Goal: Task Accomplishment & Management: Manage account settings

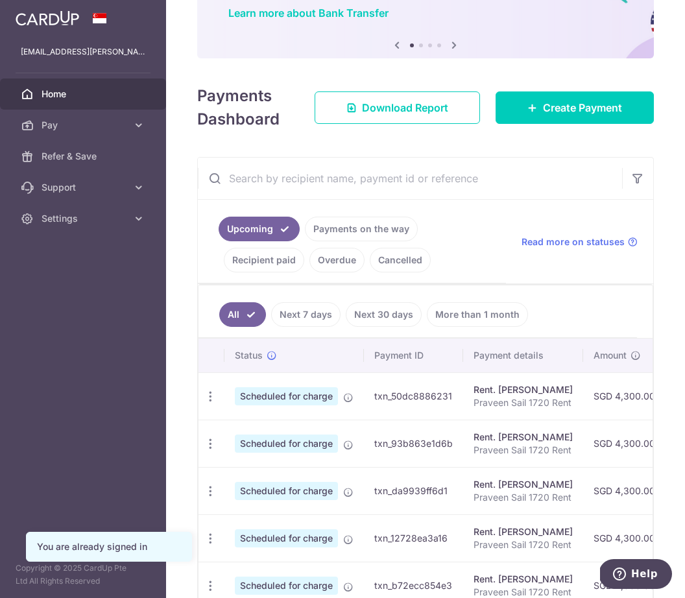
click at [580, 394] on td "Rent. [PERSON_NAME] [PERSON_NAME] 1720 Rent" at bounding box center [523, 395] width 120 height 47
click at [345, 399] on icon at bounding box center [348, 397] width 10 height 10
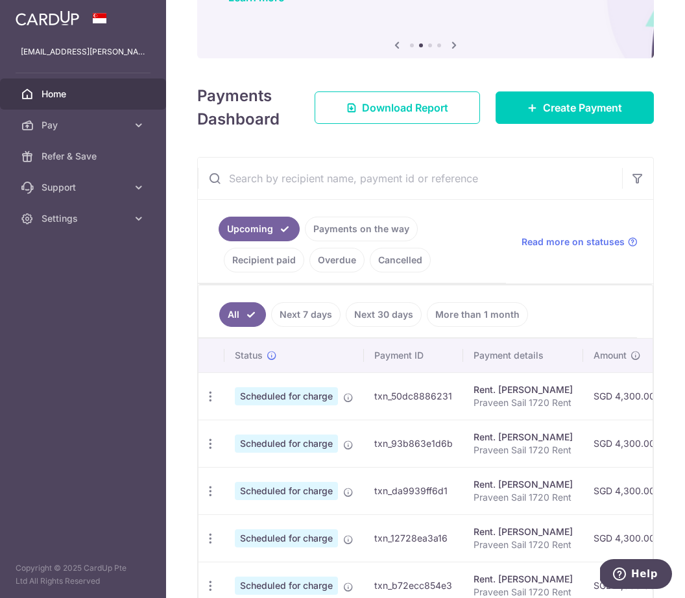
click at [491, 220] on ul "Upcoming Payments on the way Recipient paid Overdue Cancelled" at bounding box center [352, 242] width 308 height 84
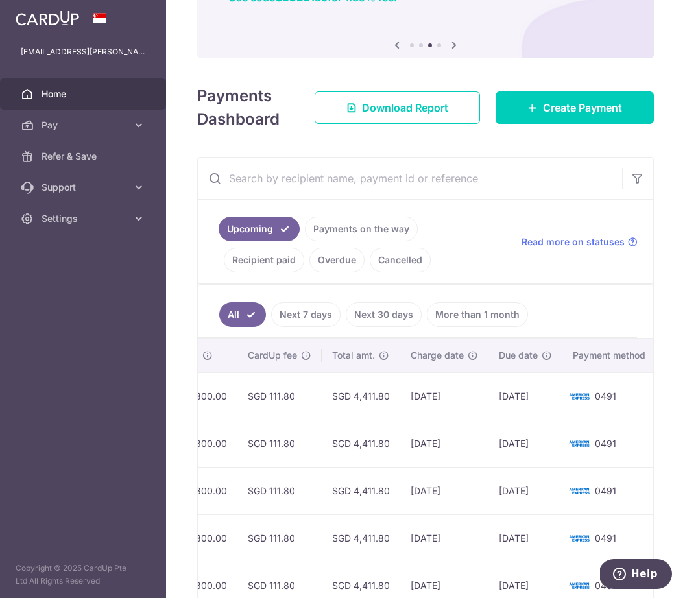
click at [506, 401] on td "[DATE]" at bounding box center [525, 395] width 74 height 47
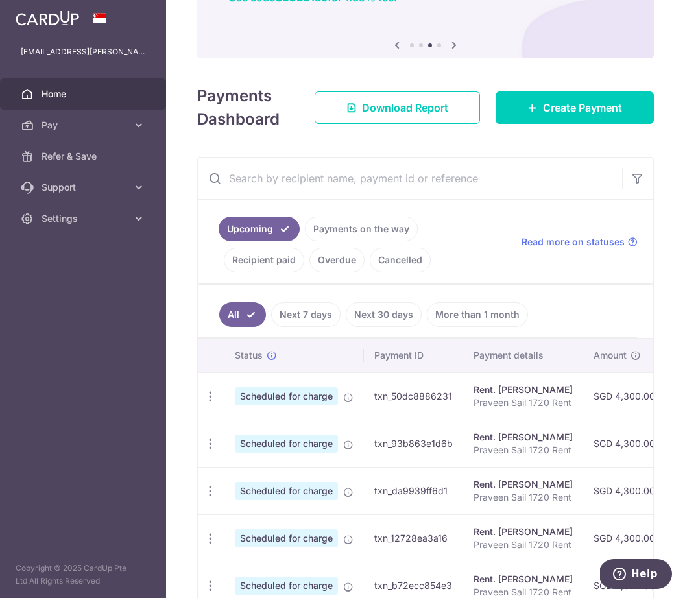
click at [353, 393] on icon at bounding box center [348, 397] width 10 height 10
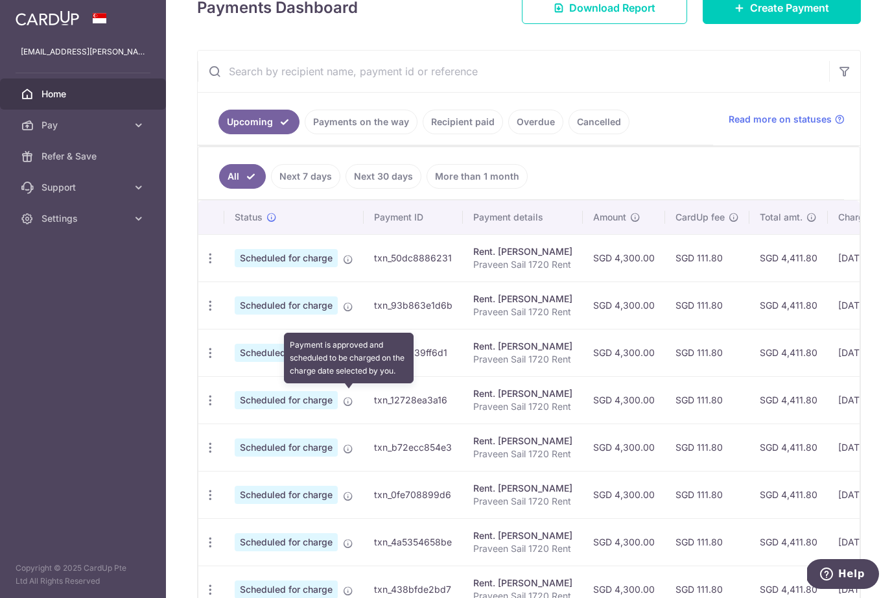
click at [353, 272] on td "Scheduled for charge Payment is approved and scheduled to be charged on the cha…" at bounding box center [293, 257] width 139 height 47
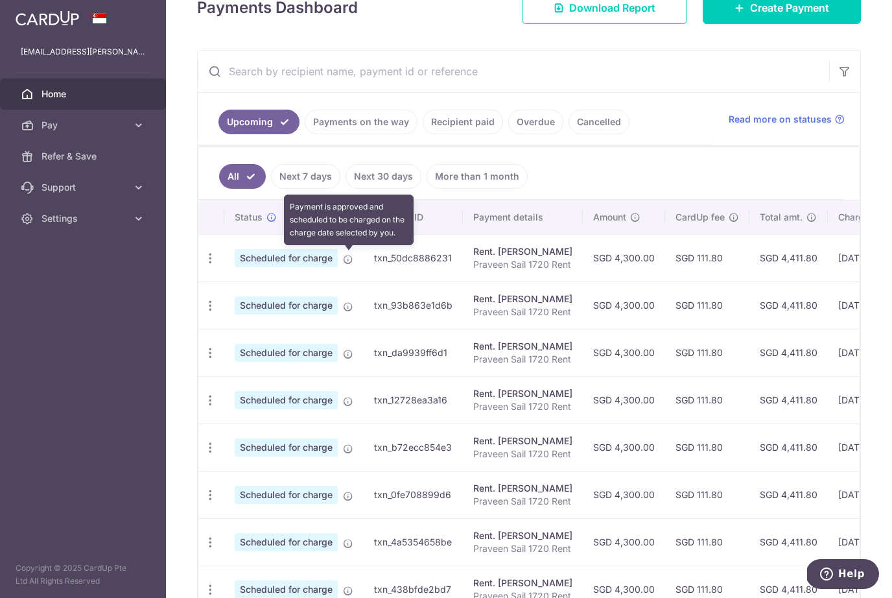
click at [350, 264] on icon at bounding box center [348, 259] width 10 height 10
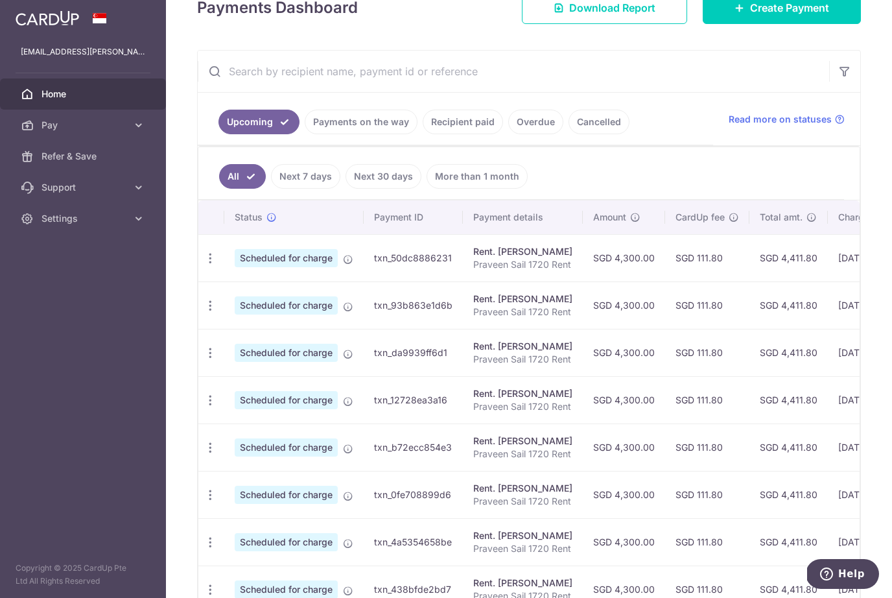
click at [684, 258] on td "SGD 111.80" at bounding box center [707, 257] width 84 height 47
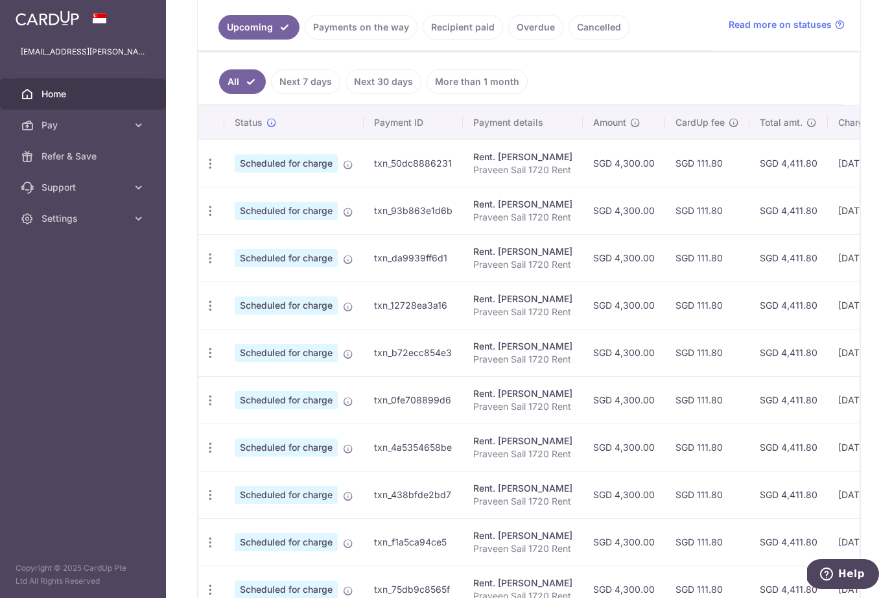
scroll to position [296, 0]
click at [210, 158] on icon "button" at bounding box center [211, 163] width 14 height 14
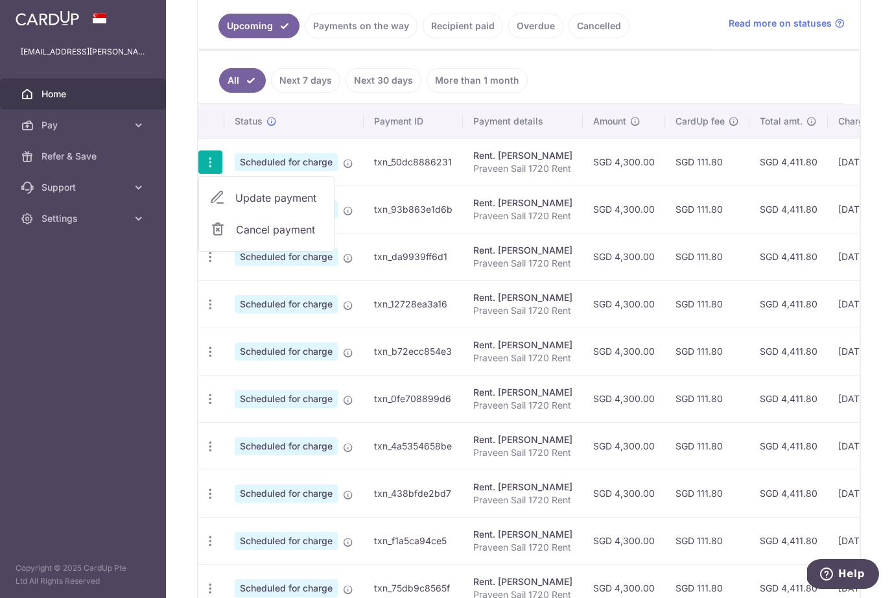
click at [296, 199] on span "Update payment" at bounding box center [279, 198] width 88 height 16
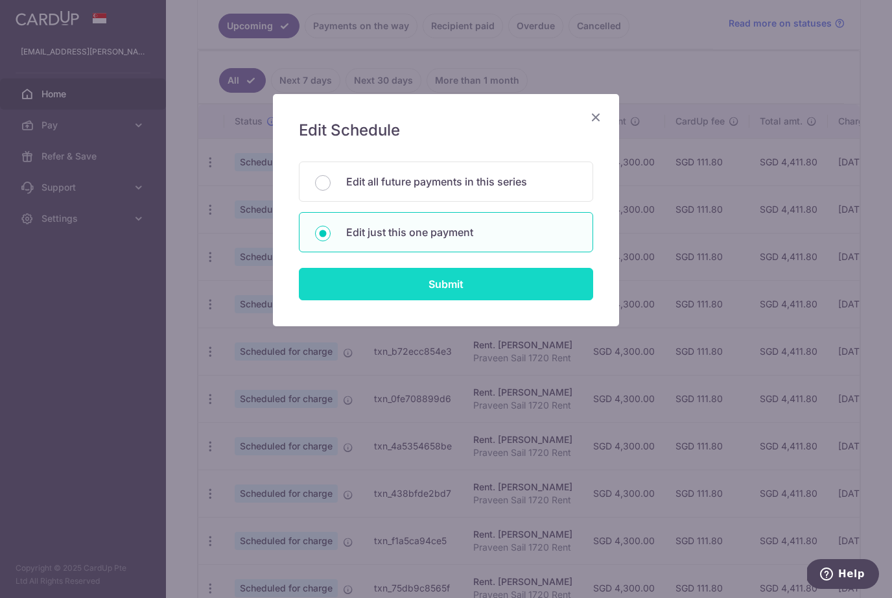
click at [497, 279] on input "Submit" at bounding box center [446, 284] width 294 height 32
radio input "true"
type input "4,300.00"
type input "[DATE]"
type input "Praveen Sail 1720 Rent"
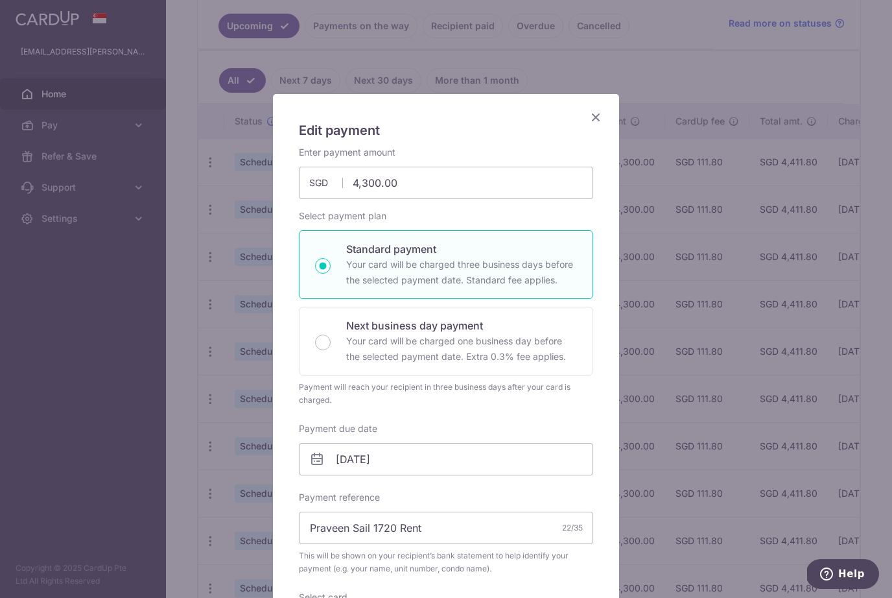
scroll to position [0, 0]
click at [596, 122] on icon "Close" at bounding box center [596, 117] width 16 height 16
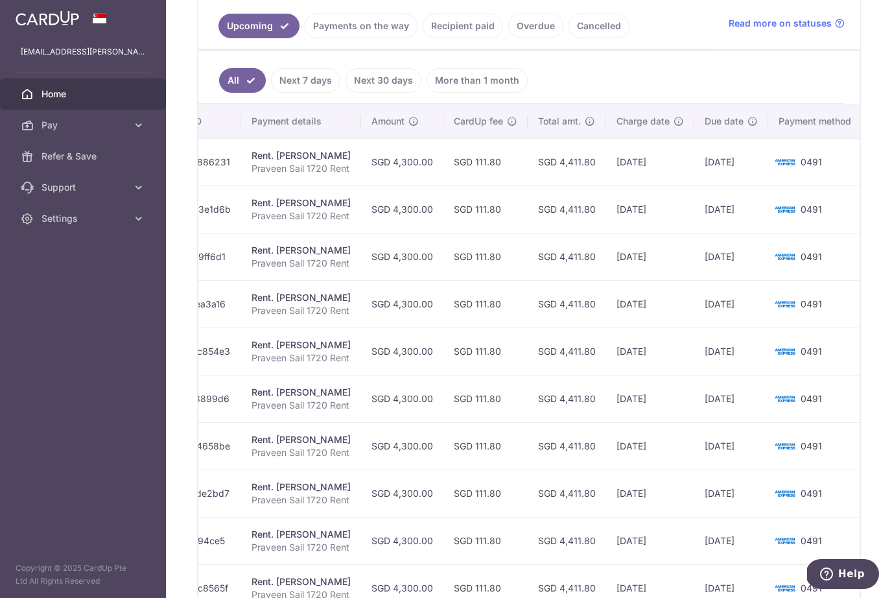
scroll to position [0, 220]
click at [684, 160] on span "0491" at bounding box center [812, 161] width 21 height 11
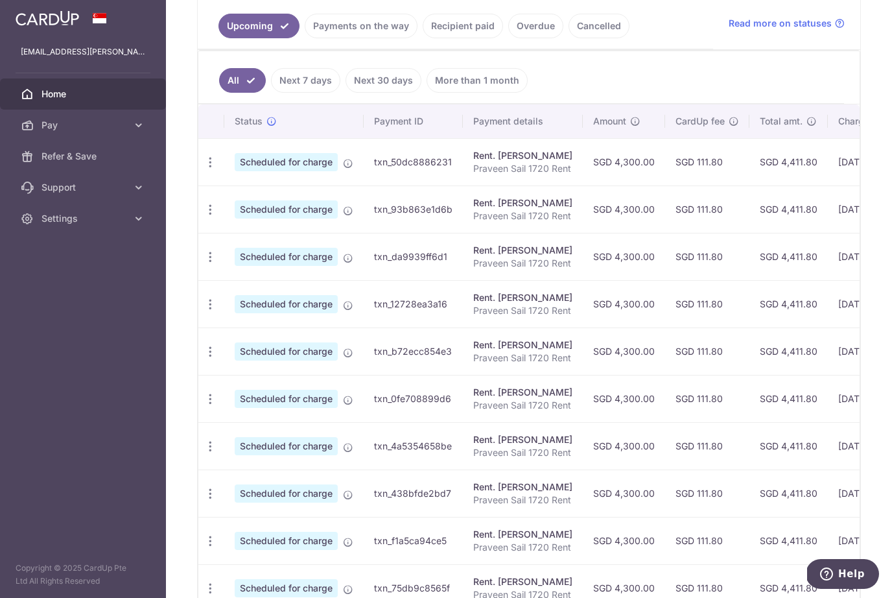
scroll to position [0, 0]
click at [336, 166] on span "Scheduled for charge" at bounding box center [286, 162] width 103 height 18
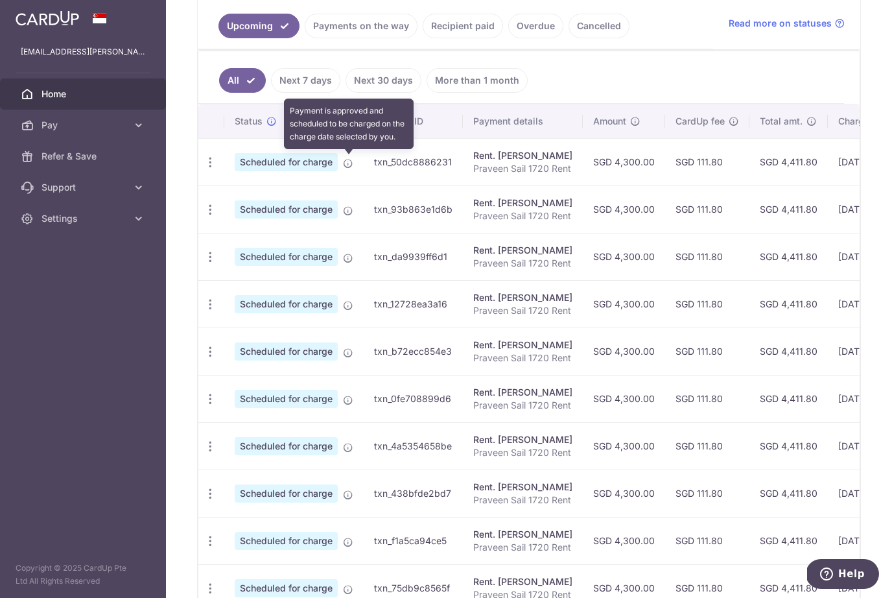
click at [346, 161] on icon at bounding box center [348, 163] width 10 height 10
click at [609, 26] on link "Cancelled" at bounding box center [599, 26] width 61 height 25
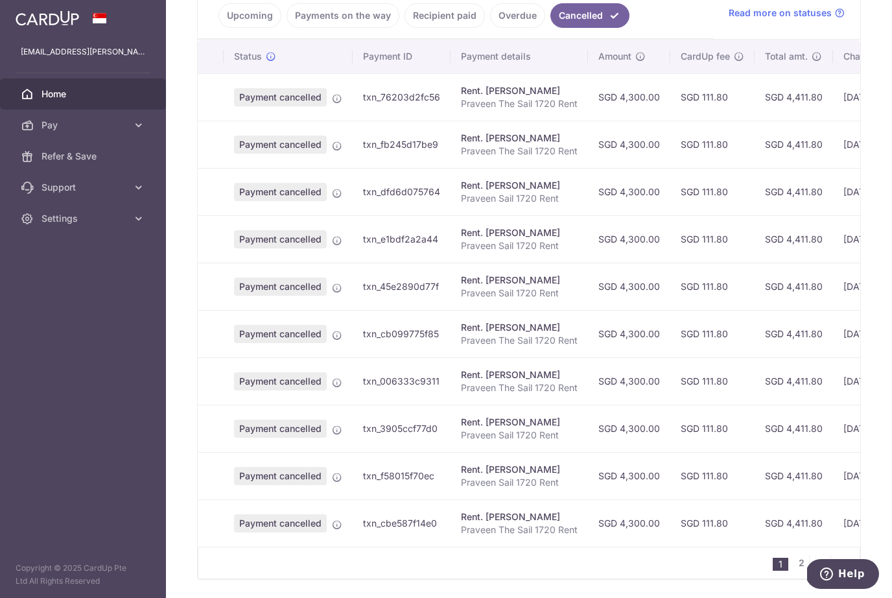
click at [329, 182] on td "Payment cancelled" at bounding box center [288, 191] width 129 height 47
click at [332, 187] on span at bounding box center [337, 190] width 10 height 10
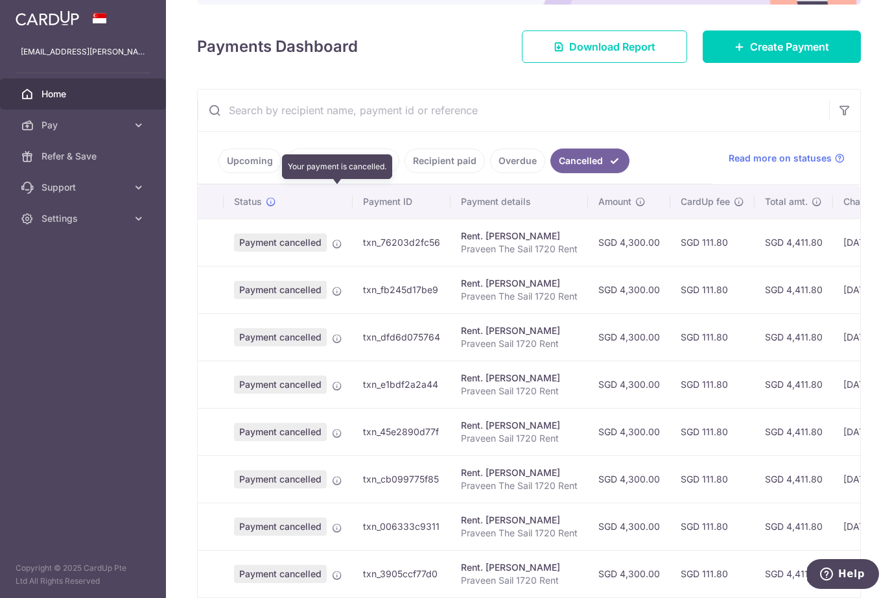
scroll to position [158, 0]
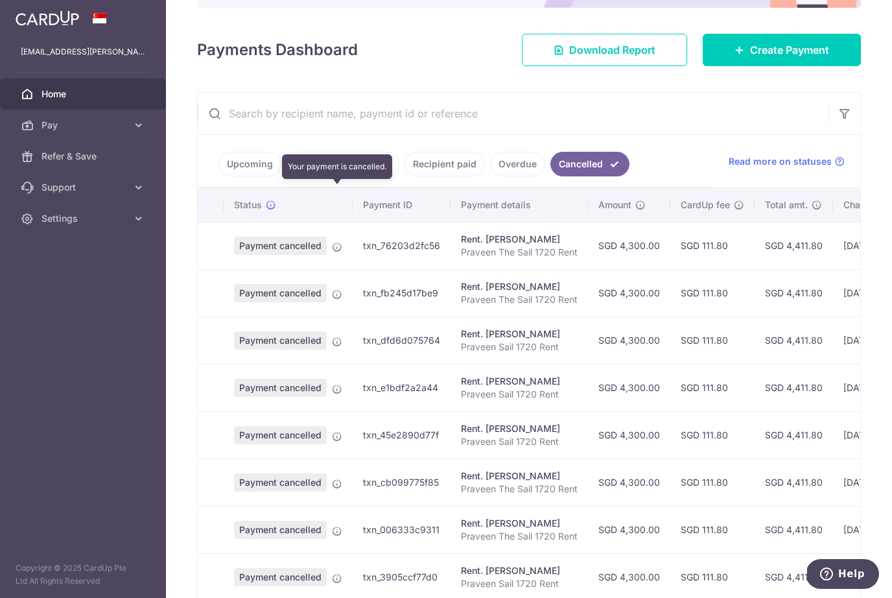
click at [684, 148] on div "Upcoming Payments on the way Recipient paid Overdue Cancelled Read more on stat…" at bounding box center [529, 161] width 663 height 53
click at [684, 160] on span "Read more on statuses" at bounding box center [780, 161] width 103 height 13
click at [251, 160] on link "Upcoming" at bounding box center [250, 164] width 63 height 25
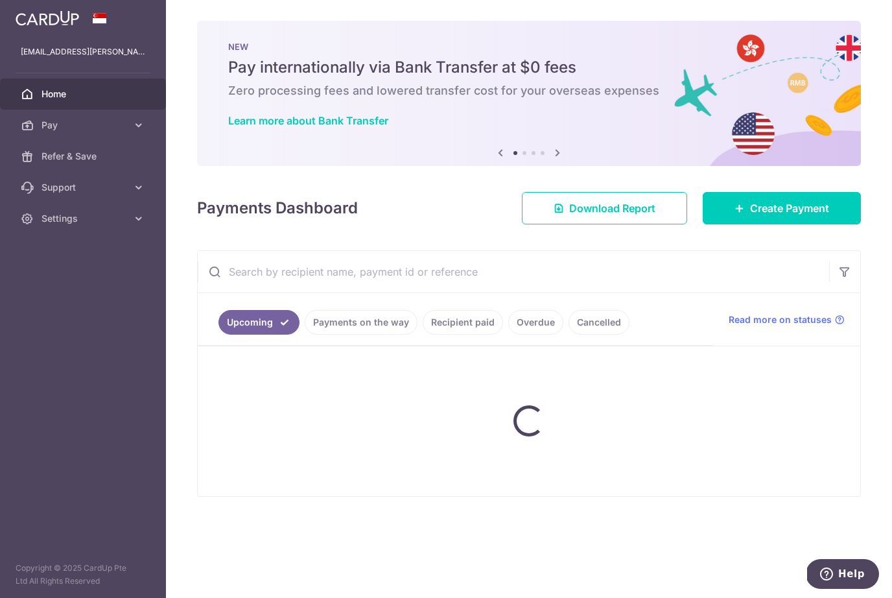
scroll to position [0, 0]
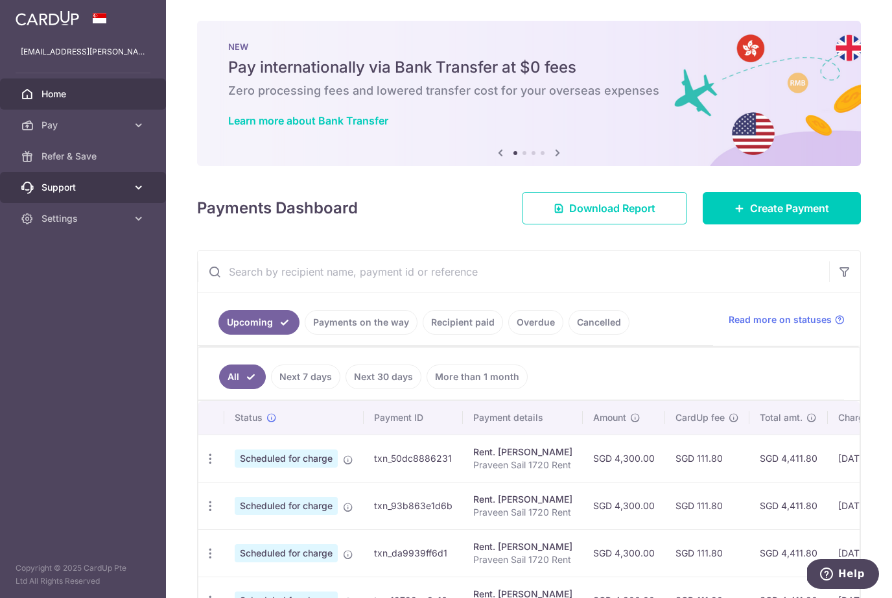
click at [142, 178] on link "Support" at bounding box center [83, 187] width 166 height 31
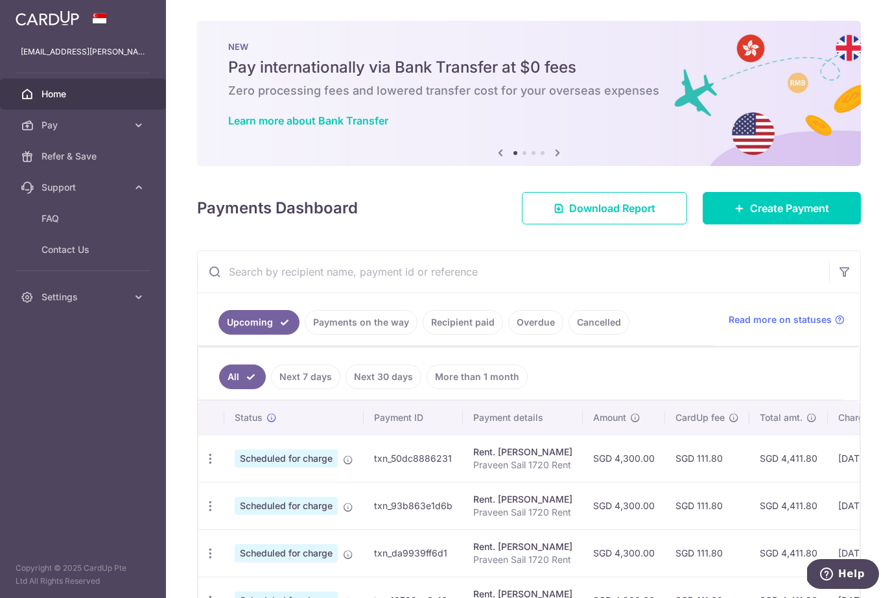
click at [355, 453] on td "Scheduled for charge" at bounding box center [293, 457] width 139 height 47
click at [352, 456] on icon at bounding box center [348, 460] width 10 height 10
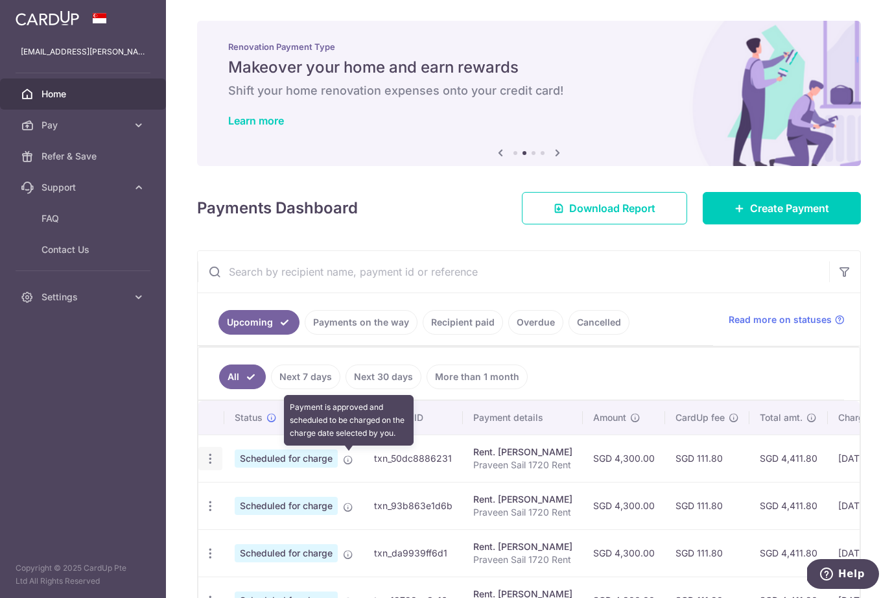
click at [215, 454] on icon "button" at bounding box center [211, 459] width 14 height 14
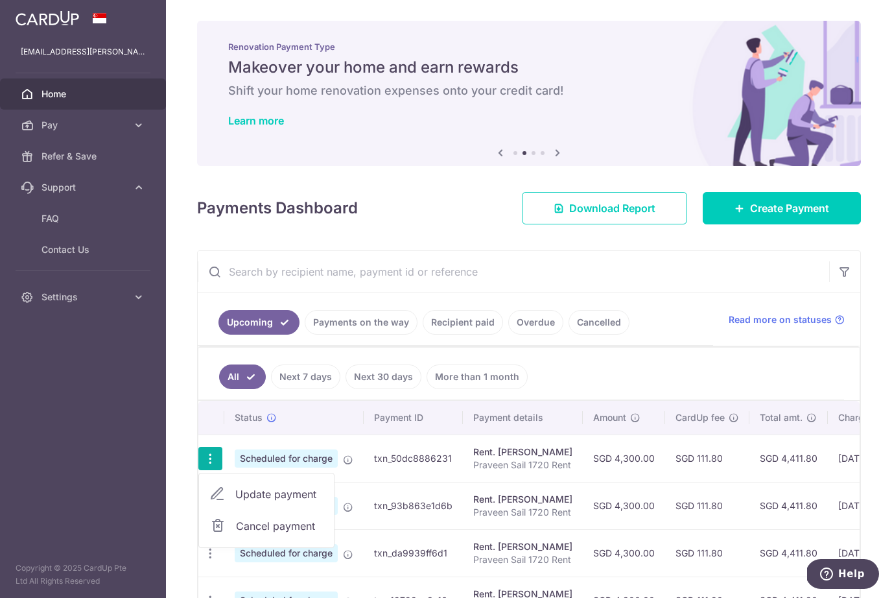
click at [284, 488] on span "Update payment" at bounding box center [279, 494] width 88 height 16
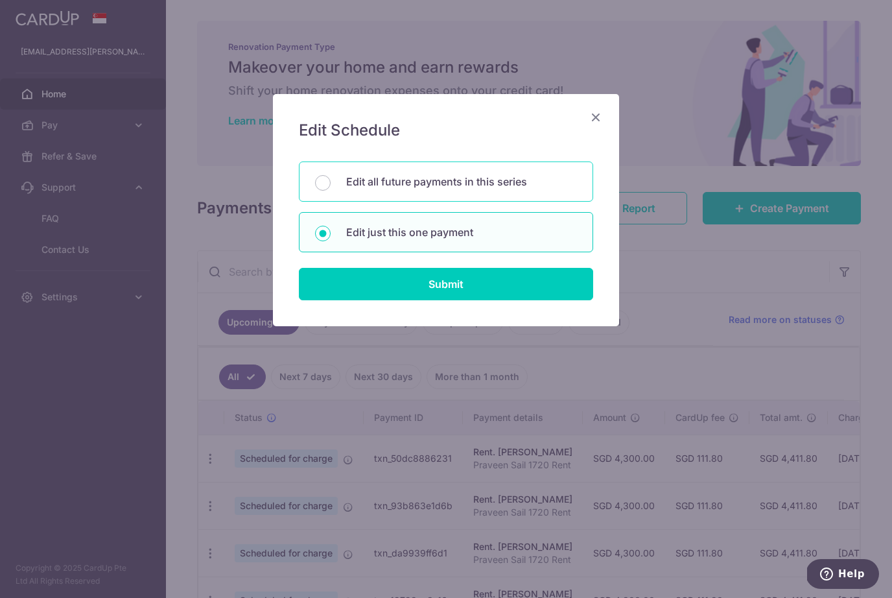
click at [514, 185] on p "Edit all future payments in this series" at bounding box center [461, 182] width 231 height 16
click at [331, 185] on input "Edit all future payments in this series" at bounding box center [323, 183] width 16 height 16
radio input "true"
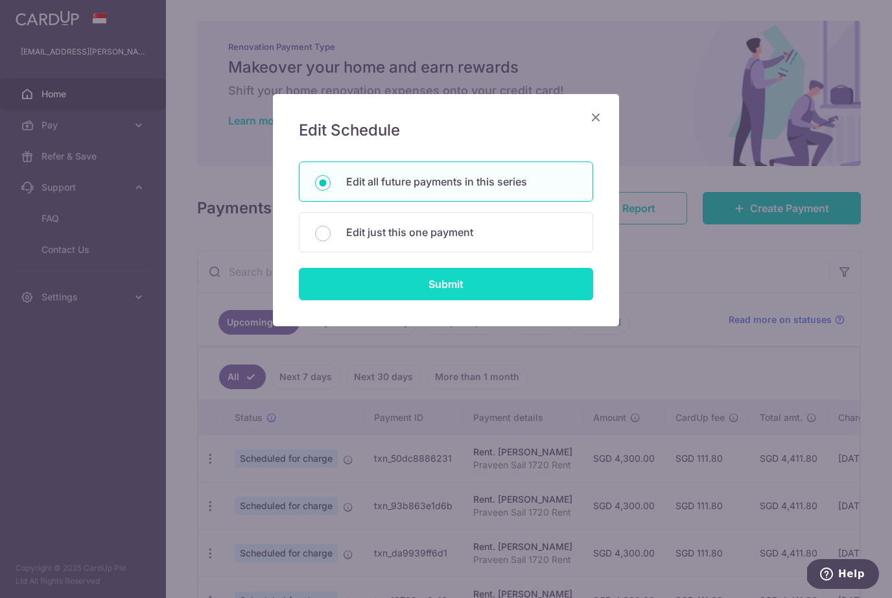
click at [522, 287] on input "Submit" at bounding box center [446, 284] width 294 height 32
radio input "true"
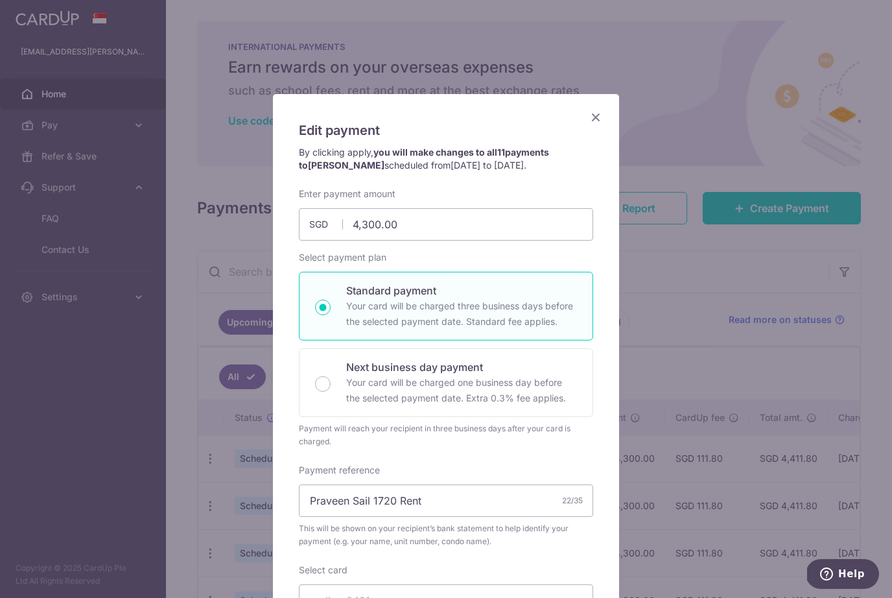
click at [594, 120] on icon "Close" at bounding box center [596, 117] width 16 height 16
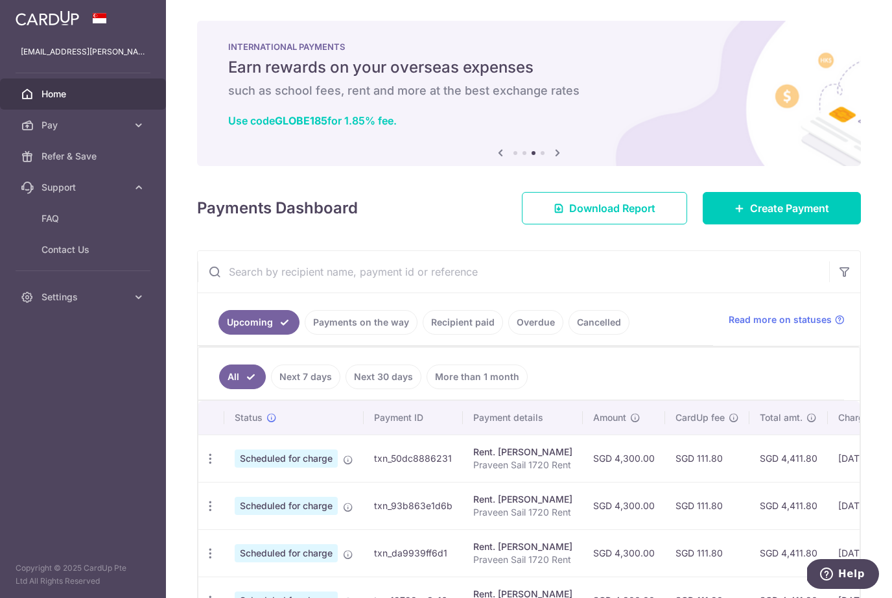
click at [349, 457] on icon at bounding box center [348, 460] width 10 height 10
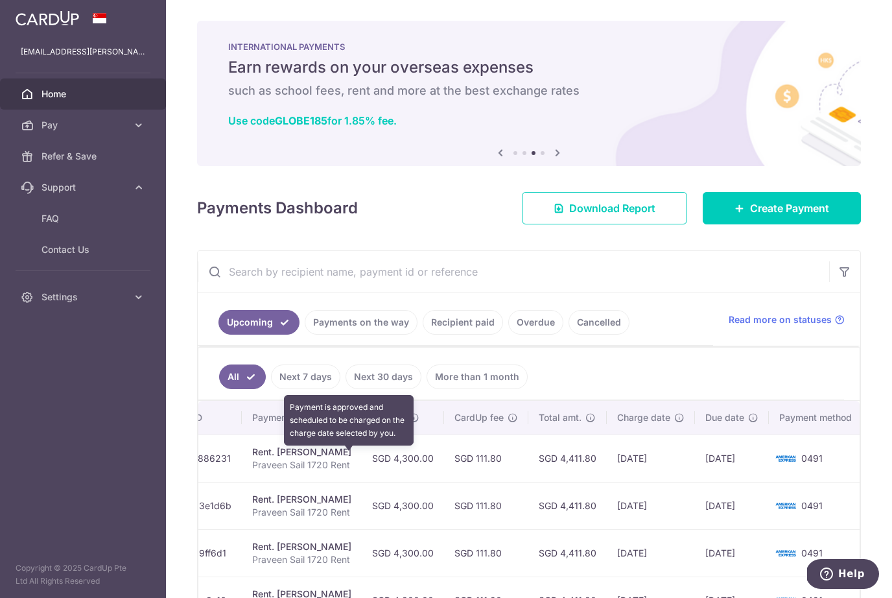
scroll to position [0, 220]
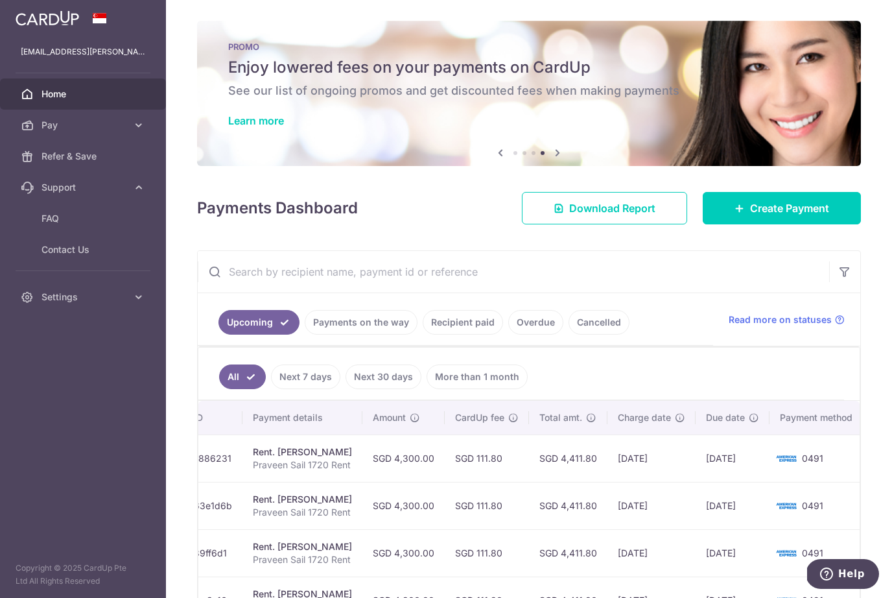
click at [633, 365] on ul "All Next 7 days Next 30 days More than 1 month" at bounding box center [521, 374] width 646 height 53
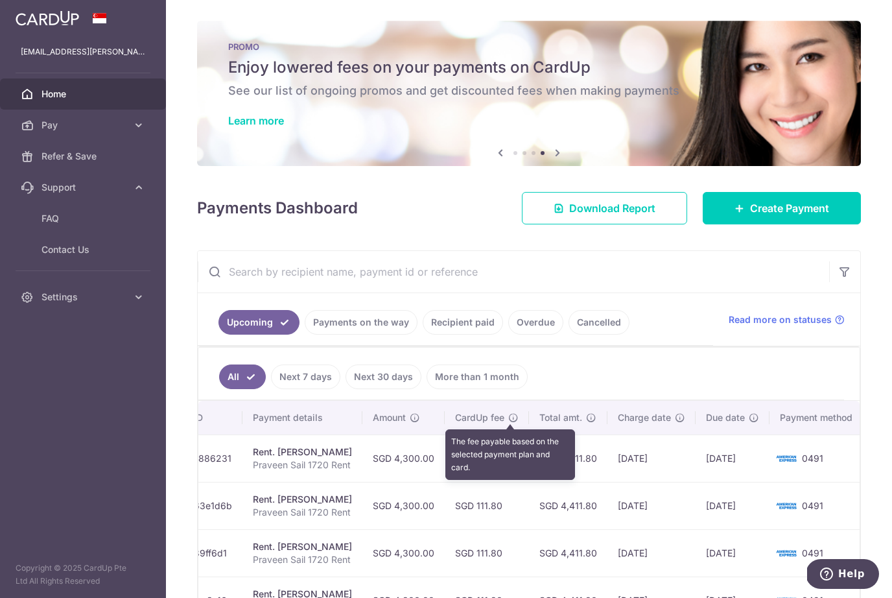
click at [508, 422] on icon at bounding box center [513, 417] width 10 height 10
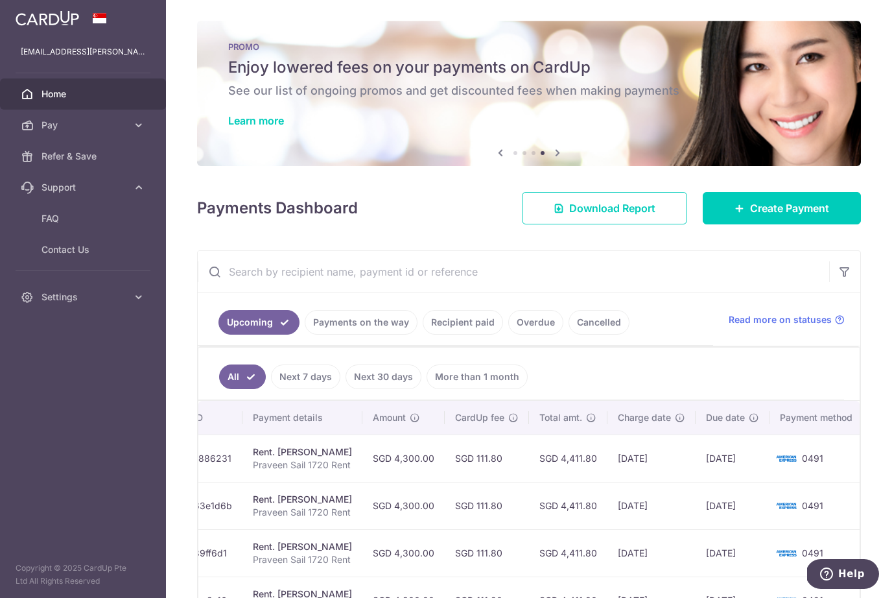
click at [617, 344] on ul "Upcoming Payments on the way Recipient paid Overdue Cancelled" at bounding box center [455, 319] width 515 height 53
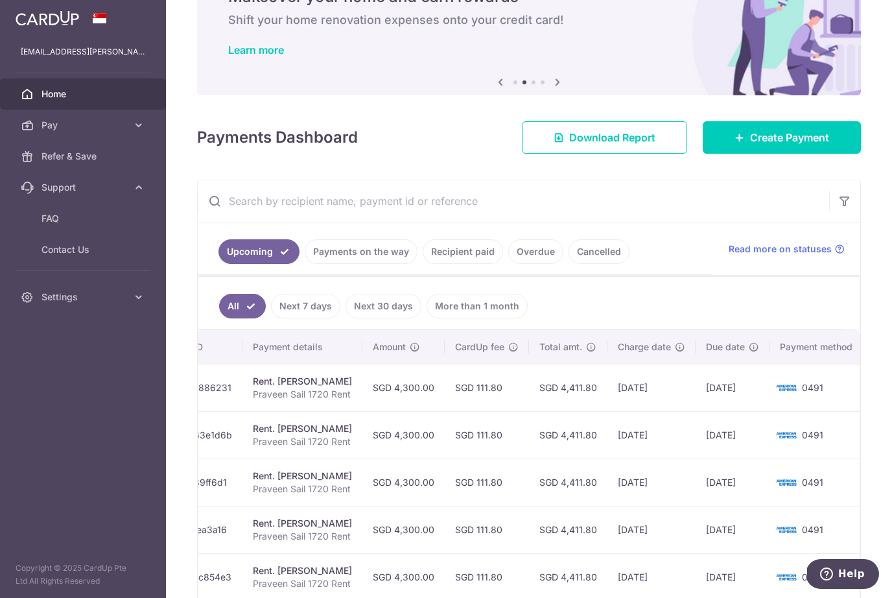
scroll to position [69, 0]
